Goal: Navigation & Orientation: Understand site structure

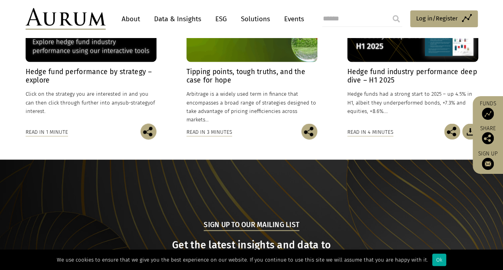
scroll to position [655, 0]
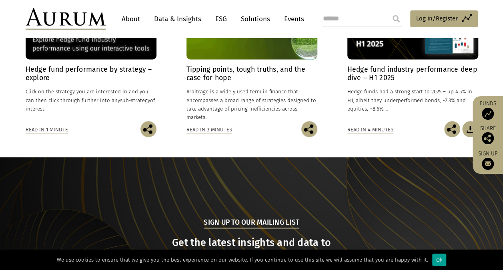
click at [432, 257] on div "Ok" at bounding box center [439, 259] width 14 height 12
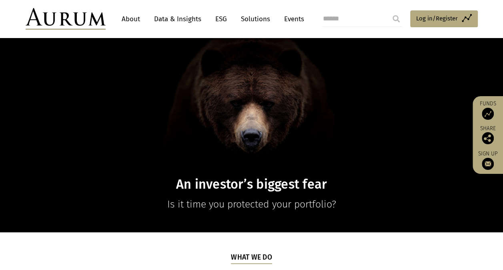
scroll to position [63, 0]
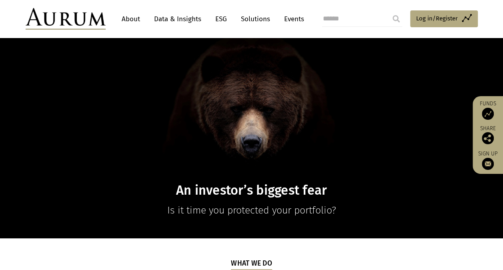
click at [122, 23] on link "About" at bounding box center [131, 19] width 26 height 15
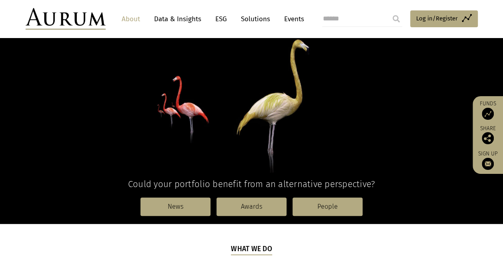
scroll to position [124, 0]
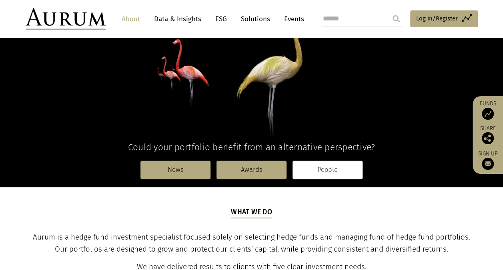
click at [327, 166] on link "People" at bounding box center [328, 169] width 70 height 18
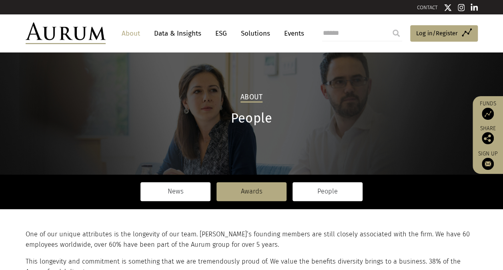
click at [184, 190] on link "News" at bounding box center [175, 191] width 70 height 18
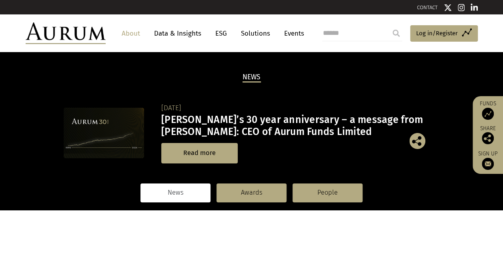
click at [182, 186] on link "News" at bounding box center [175, 192] width 70 height 18
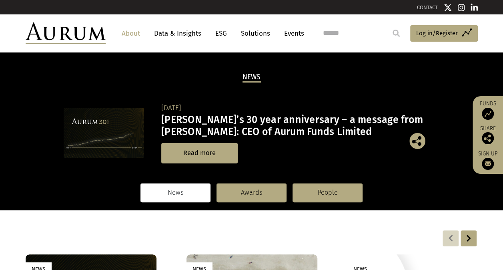
click at [184, 30] on link "Data & Insights" at bounding box center [177, 33] width 55 height 15
